Goal: Transaction & Acquisition: Obtain resource

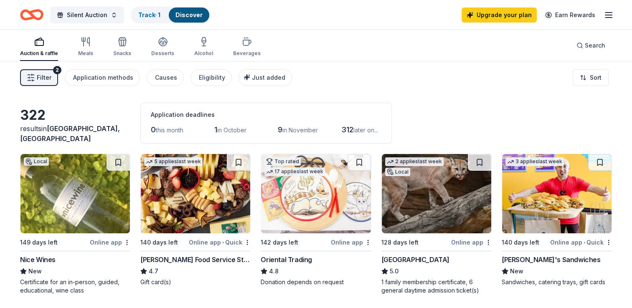
click at [46, 76] on span "Filter" at bounding box center [44, 78] width 15 height 10
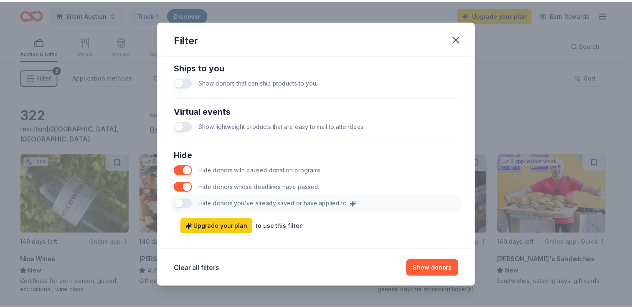
scroll to position [401, 0]
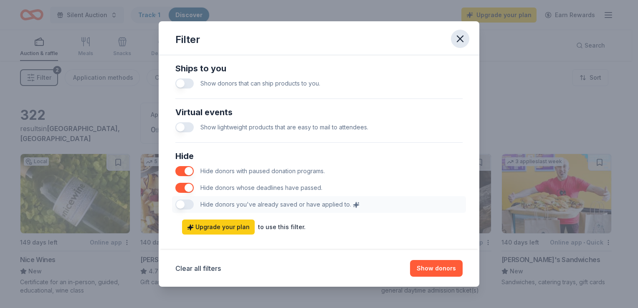
click at [460, 41] on icon "button" at bounding box center [461, 39] width 12 height 12
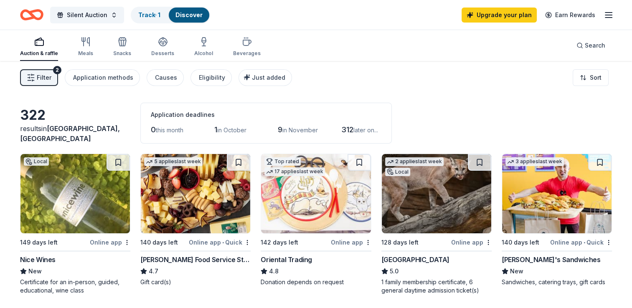
click at [239, 131] on span "in October" at bounding box center [231, 130] width 29 height 7
drag, startPoint x: 239, startPoint y: 131, endPoint x: 302, endPoint y: 128, distance: 63.2
click at [302, 128] on div "0 this month 1 in [DATE] in November 312 later on..." at bounding box center [266, 129] width 231 height 13
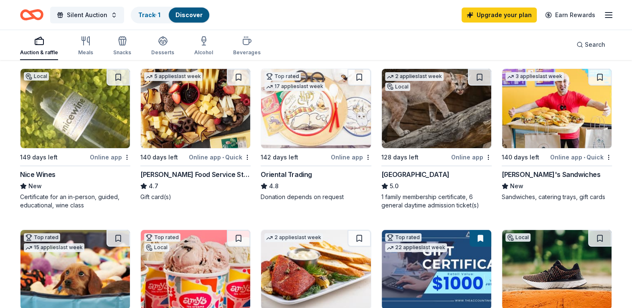
scroll to position [83, 0]
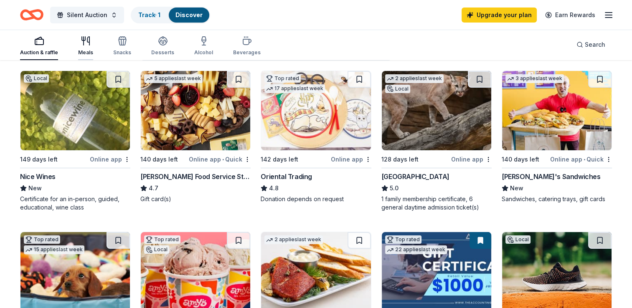
click at [85, 48] on div "Meals" at bounding box center [85, 46] width 15 height 20
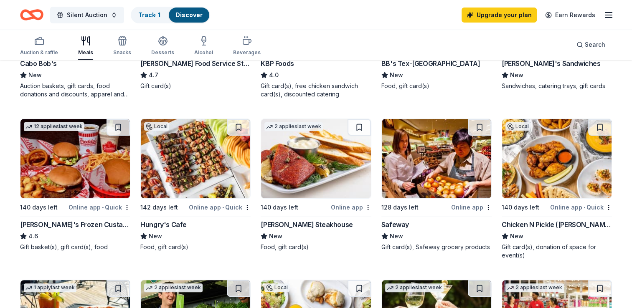
scroll to position [197, 0]
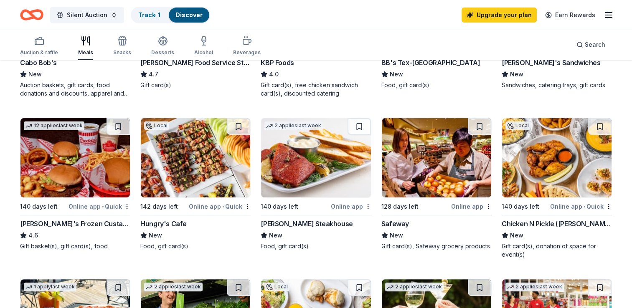
click at [179, 86] on div "Gift card(s)" at bounding box center [195, 85] width 110 height 8
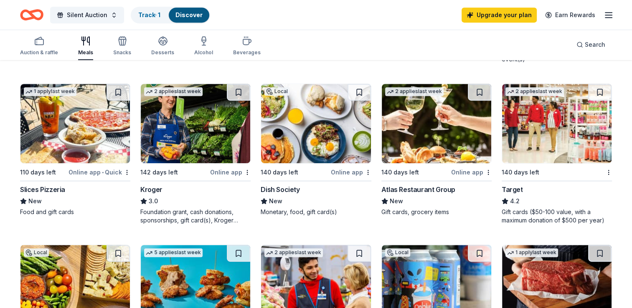
scroll to position [394, 0]
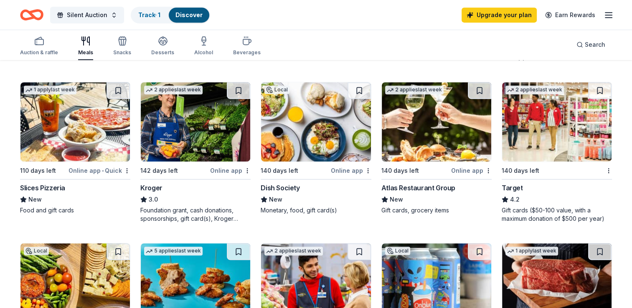
click at [560, 180] on div "2 applies last week 140 days left Target 4.2 Gift cards ($50-100 value, with a …" at bounding box center [557, 152] width 110 height 141
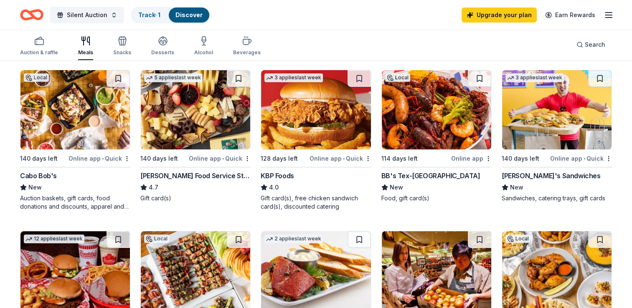
scroll to position [0, 0]
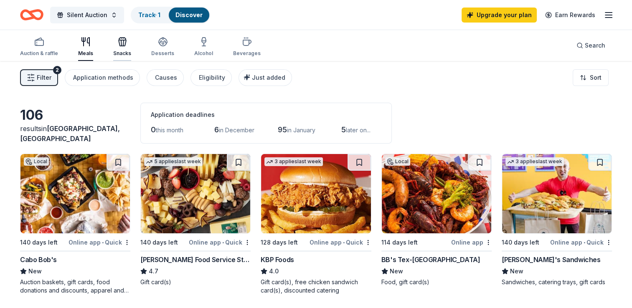
click at [120, 46] on icon "button" at bounding box center [123, 43] width 8 height 6
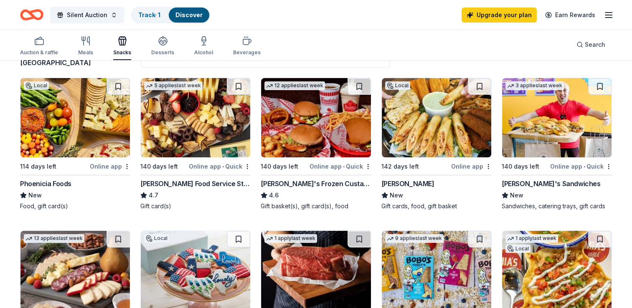
scroll to position [76, 0]
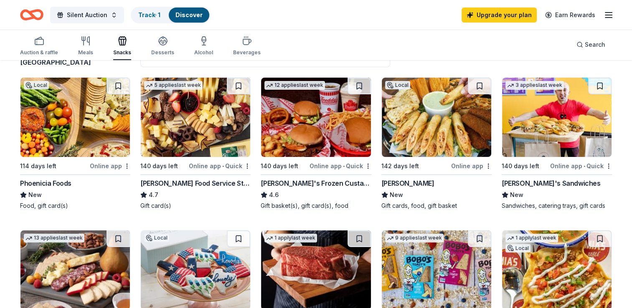
click at [120, 46] on div "Snacks" at bounding box center [122, 46] width 18 height 20
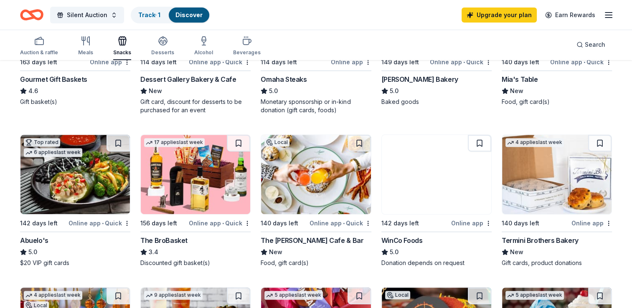
scroll to position [327, 0]
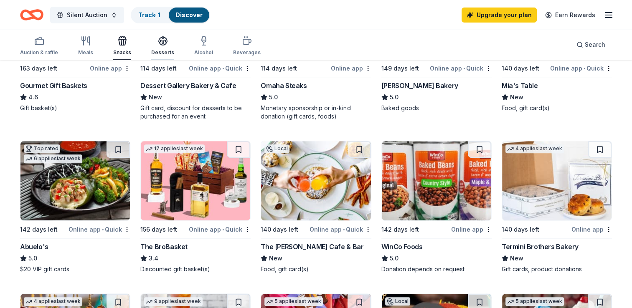
click at [151, 45] on div "button" at bounding box center [162, 41] width 23 height 10
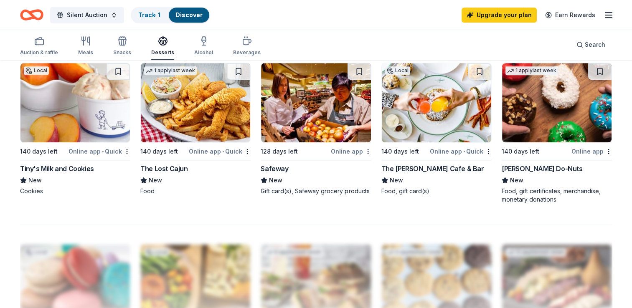
scroll to position [575, 0]
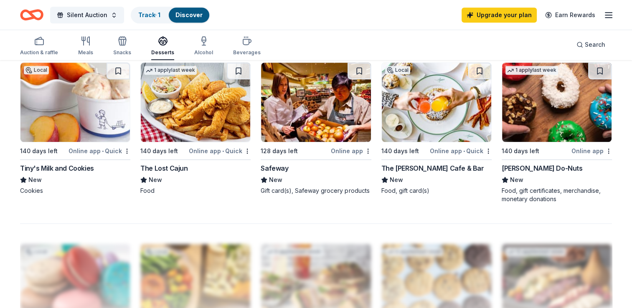
click at [149, 241] on div at bounding box center [316, 290] width 592 height 134
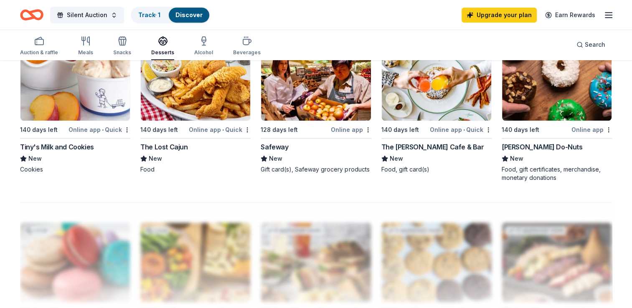
scroll to position [597, 0]
click at [199, 49] on div "Alcohol" at bounding box center [203, 46] width 19 height 20
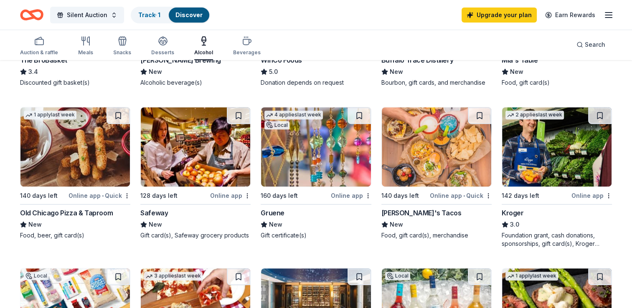
scroll to position [229, 0]
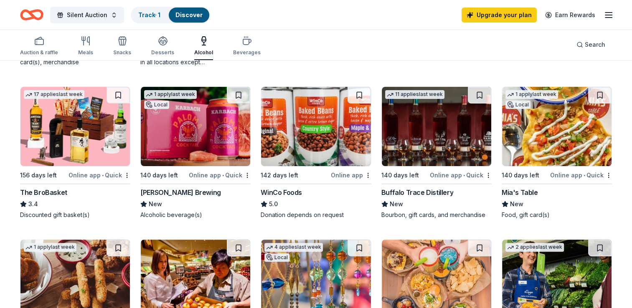
click at [418, 137] on img at bounding box center [436, 126] width 109 height 79
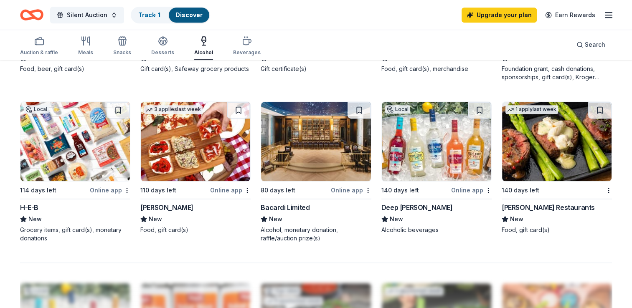
scroll to position [528, 0]
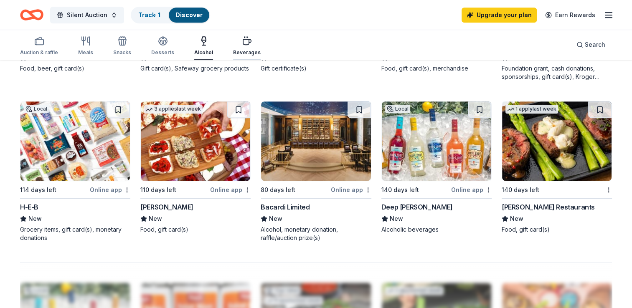
click at [242, 46] on icon "button" at bounding box center [247, 41] width 10 height 10
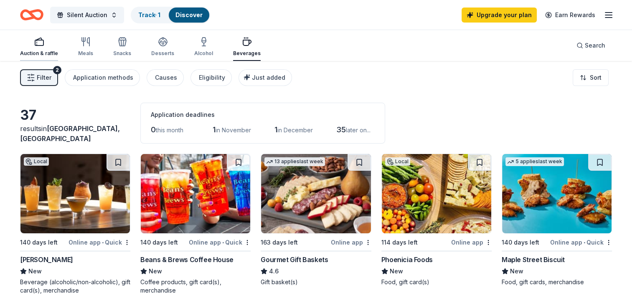
click at [37, 46] on icon "button" at bounding box center [39, 42] width 10 height 10
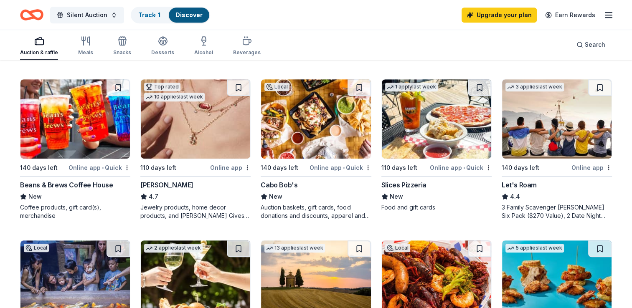
scroll to position [390, 0]
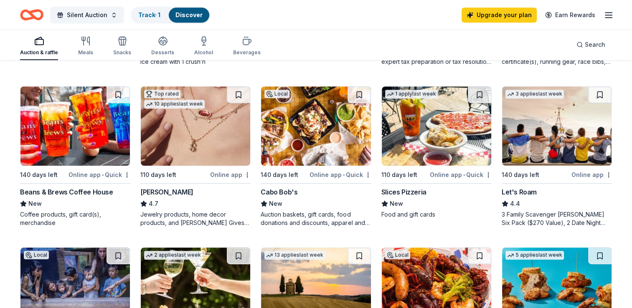
click at [548, 140] on img at bounding box center [556, 125] width 109 height 79
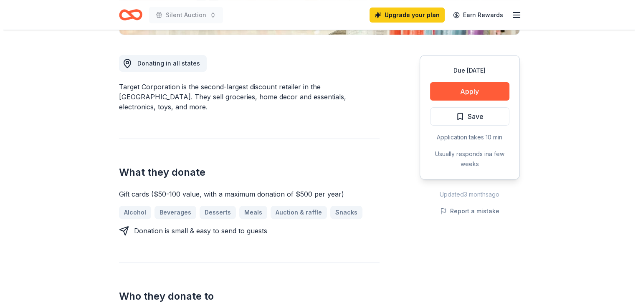
scroll to position [218, 0]
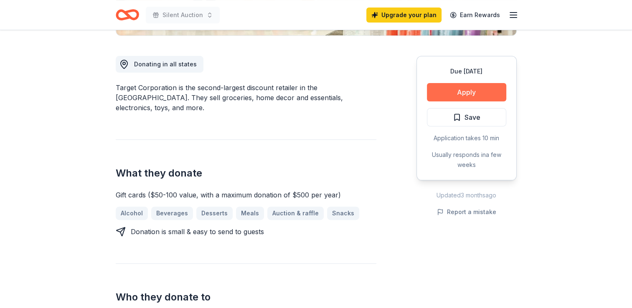
click at [487, 89] on button "Apply" at bounding box center [466, 92] width 79 height 18
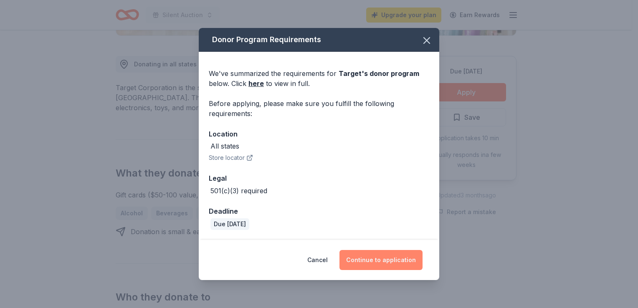
click at [355, 261] on button "Continue to application" at bounding box center [381, 260] width 83 height 20
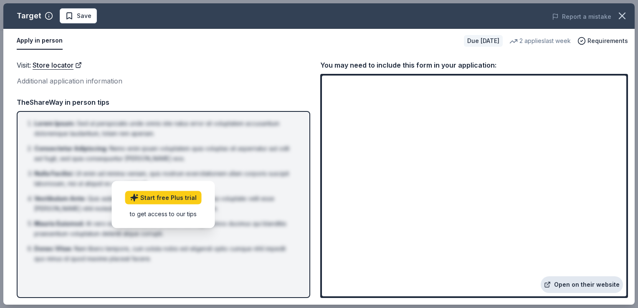
click at [593, 281] on link "Open on their website" at bounding box center [582, 285] width 82 height 17
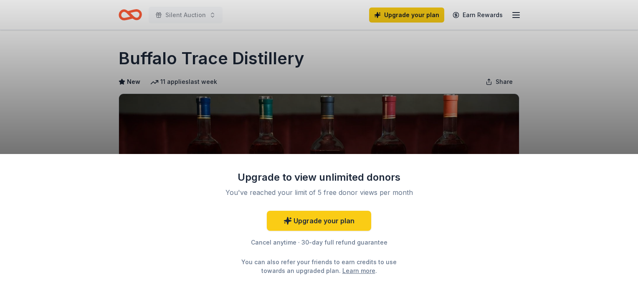
scroll to position [57, 0]
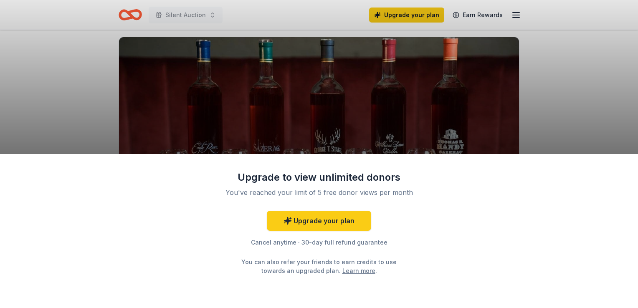
click at [586, 86] on div "Upgrade to view unlimited donors You've reached your limit of 5 free donor view…" at bounding box center [319, 154] width 638 height 308
click at [602, 86] on div "Upgrade to view unlimited donors You've reached your limit of 5 free donor view…" at bounding box center [319, 154] width 638 height 308
click at [74, 66] on div "Upgrade to view unlimited donors You've reached your limit of 5 free donor view…" at bounding box center [319, 154] width 638 height 308
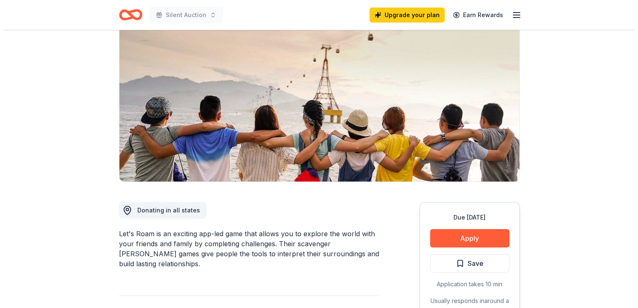
scroll to position [73, 0]
